Goal: Obtain resource: Download file/media

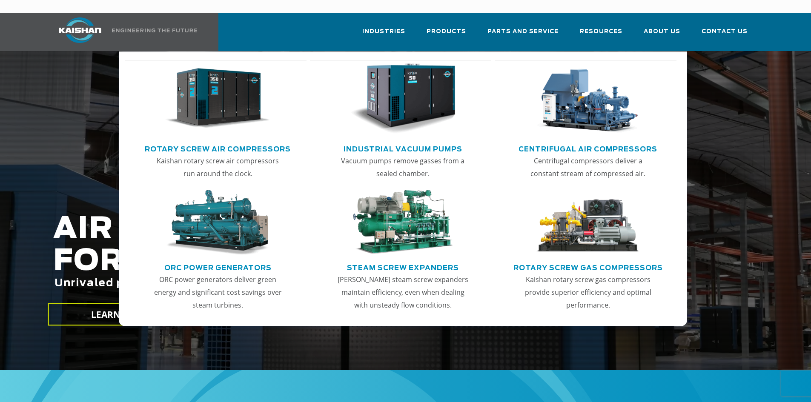
click at [276, 142] on link "Rotary Screw Air Compressors" at bounding box center [218, 148] width 146 height 13
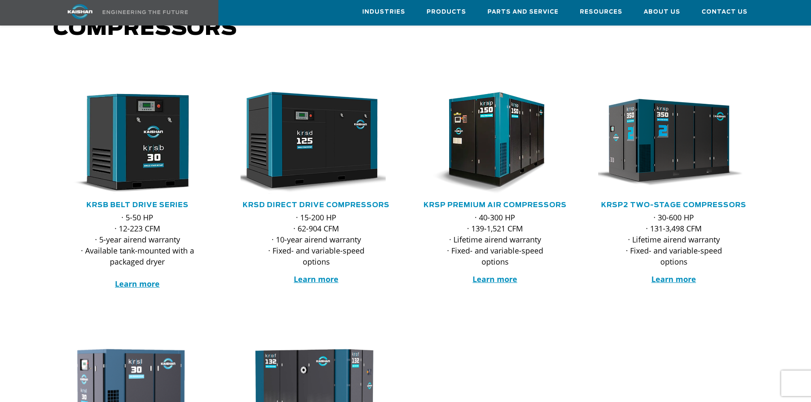
scroll to position [85, 0]
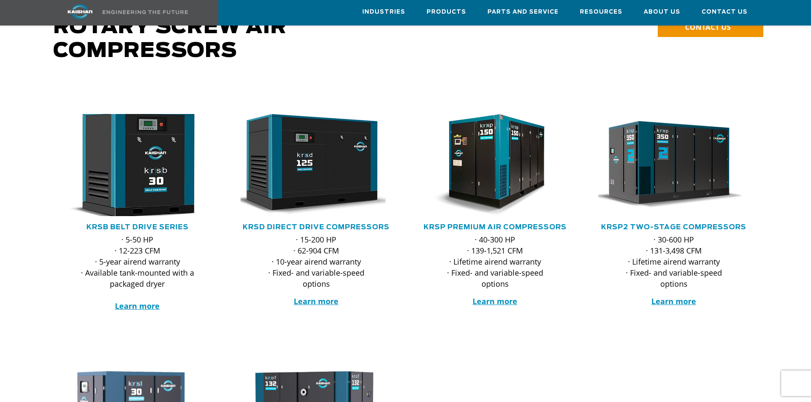
click at [144, 178] on img at bounding box center [131, 165] width 167 height 112
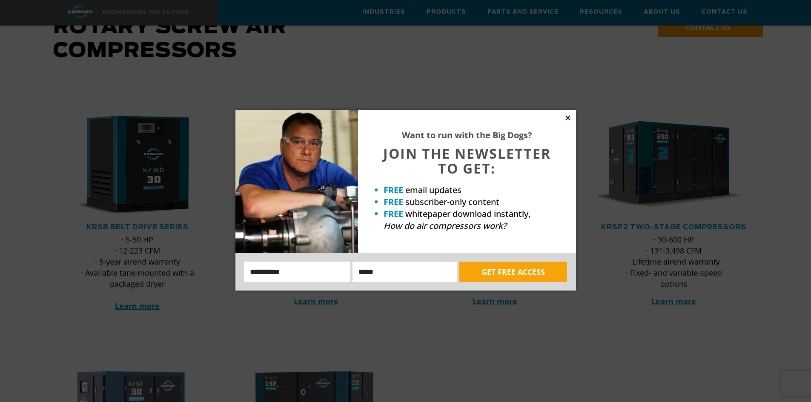
click at [571, 117] on icon at bounding box center [568, 118] width 8 height 8
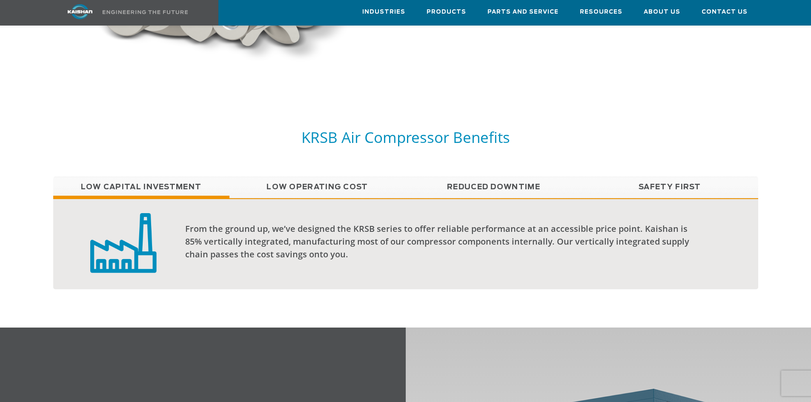
scroll to position [681, 0]
click at [345, 177] on link "Low Operating Cost" at bounding box center [318, 187] width 176 height 21
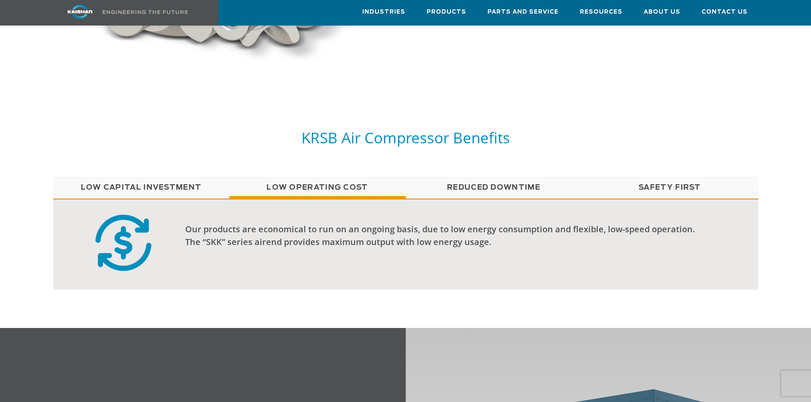
click at [134, 178] on link "Low Capital Investment" at bounding box center [141, 187] width 176 height 21
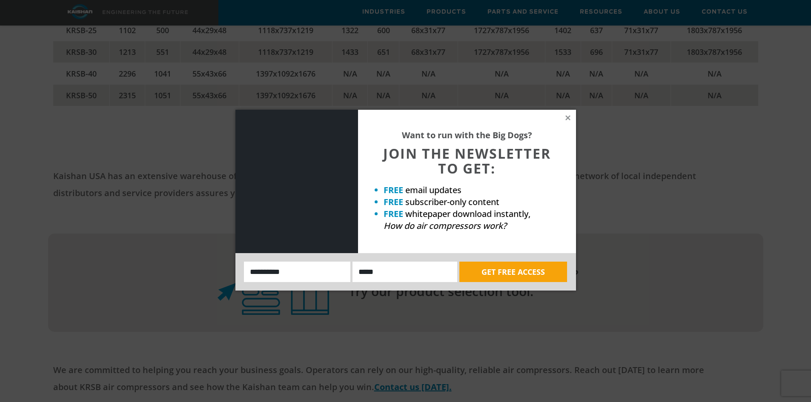
scroll to position [1874, 0]
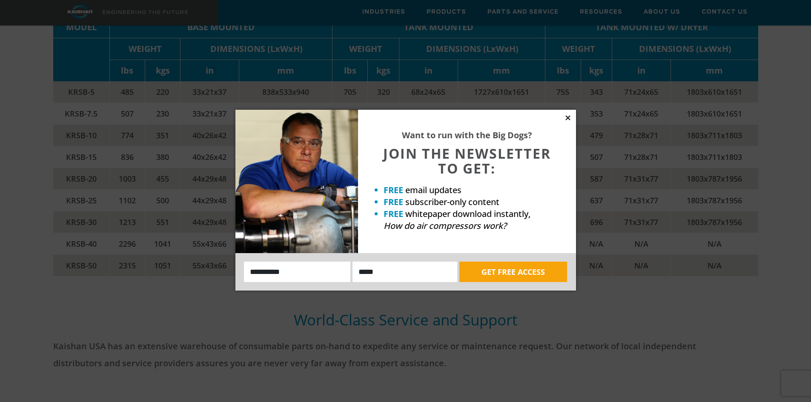
click at [566, 117] on icon at bounding box center [568, 118] width 8 height 8
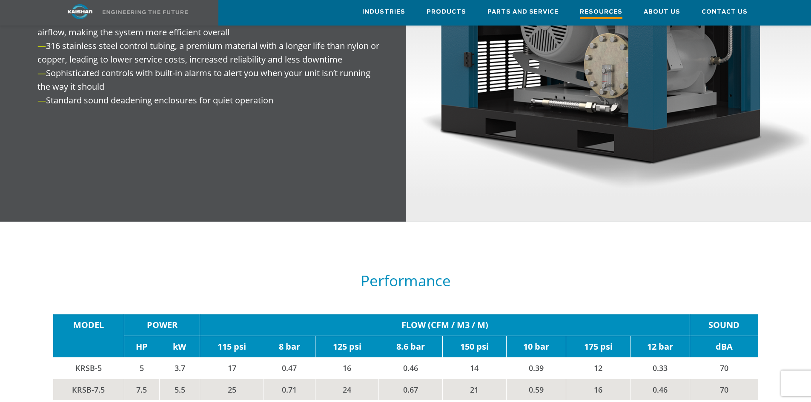
scroll to position [1235, 0]
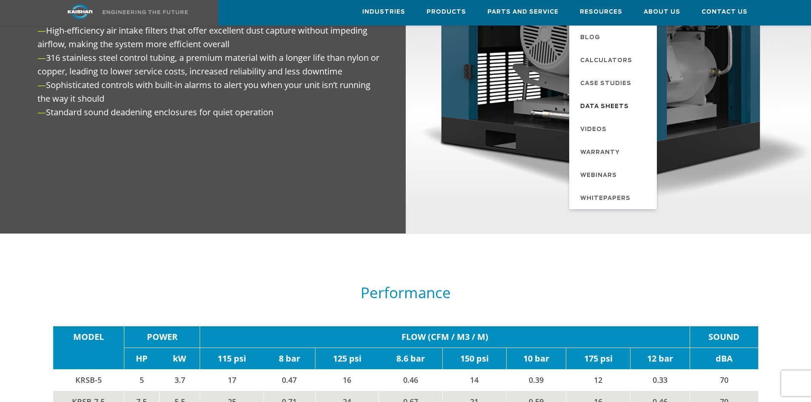
click at [609, 106] on span "Data Sheets" at bounding box center [604, 107] width 49 height 14
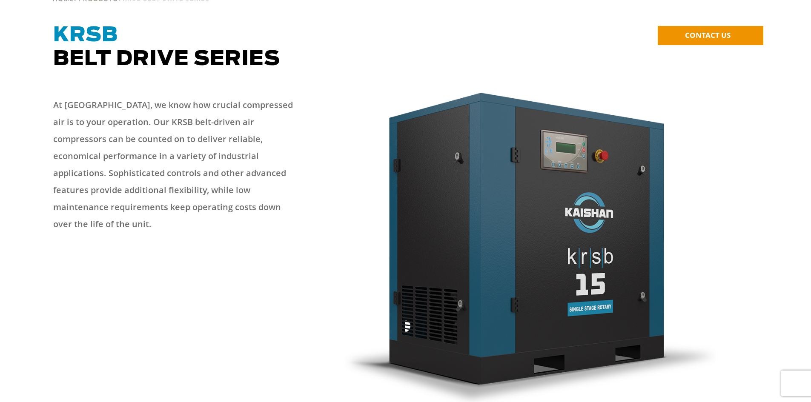
scroll to position [0, 0]
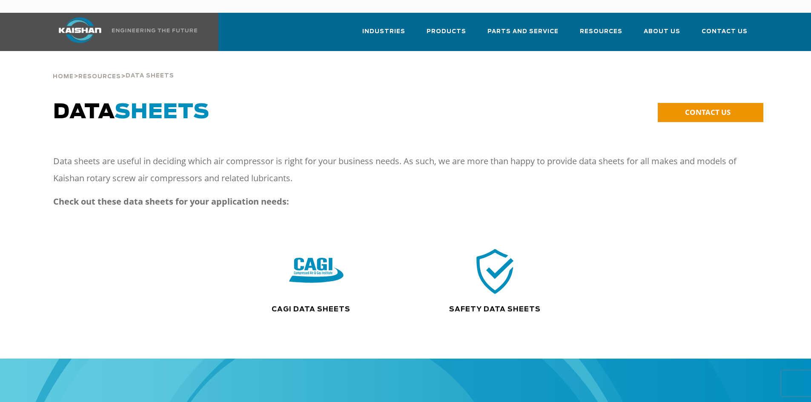
click at [328, 261] on img at bounding box center [316, 271] width 55 height 55
click at [504, 244] on img at bounding box center [495, 271] width 55 height 55
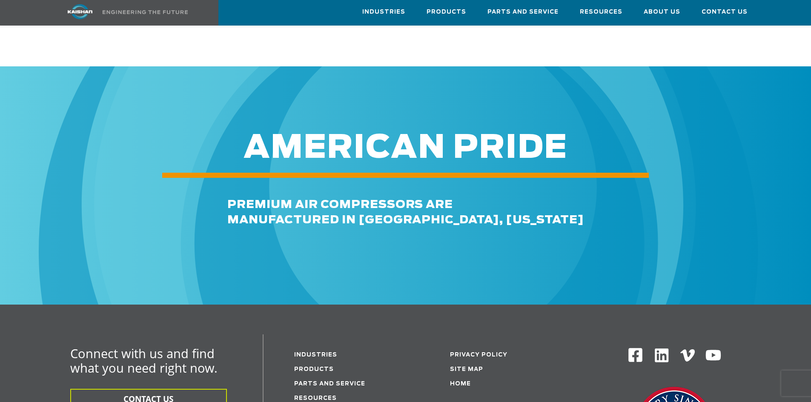
scroll to position [3705, 0]
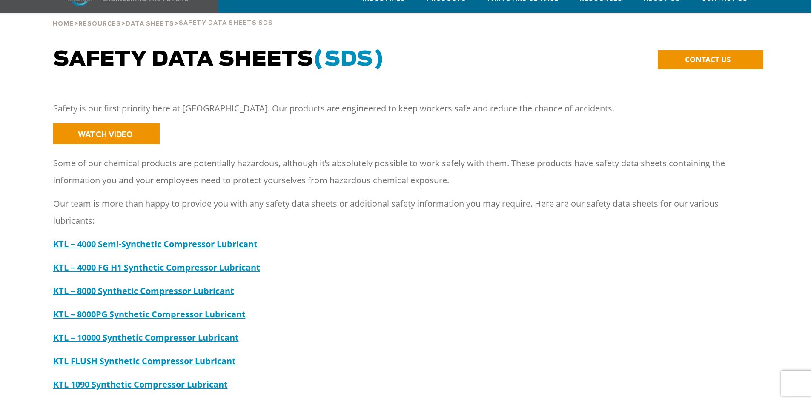
scroll to position [85, 0]
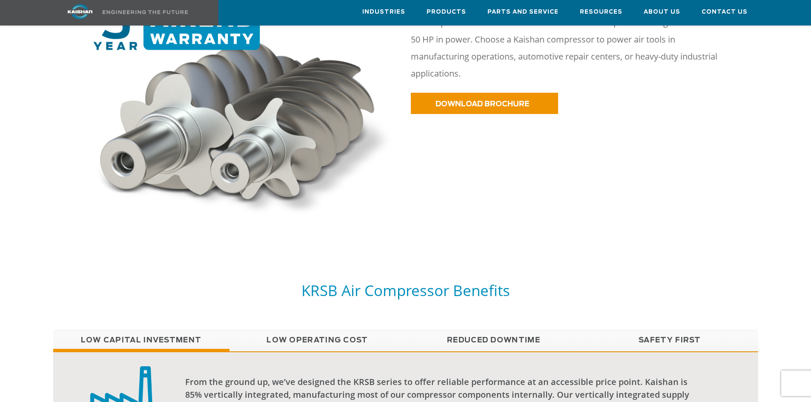
scroll to position [511, 0]
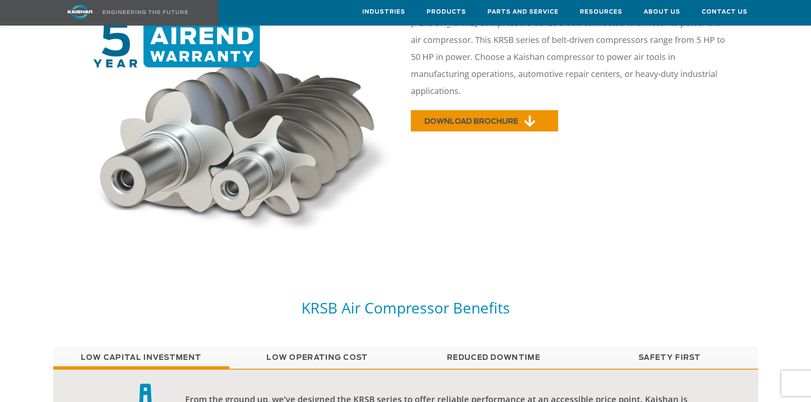
click at [453, 110] on link "DOWNLOAD BROCHURE" at bounding box center [484, 120] width 147 height 21
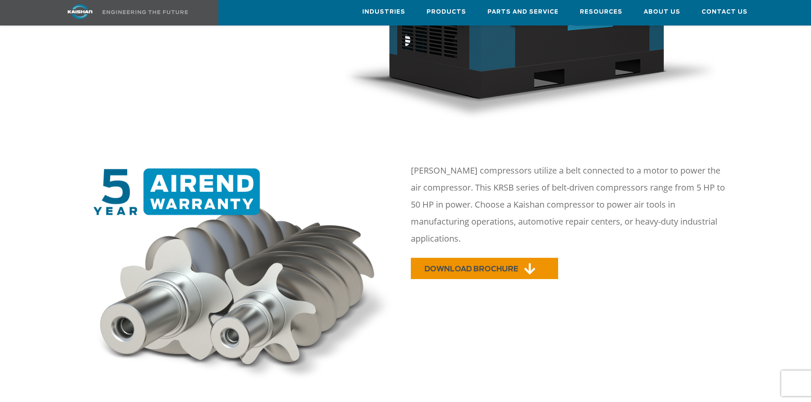
scroll to position [341, 0]
